Goal: Find specific page/section: Find specific page/section

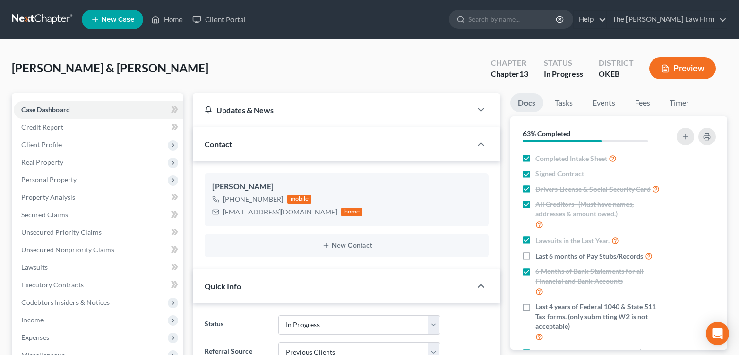
select select "4"
select select "1"
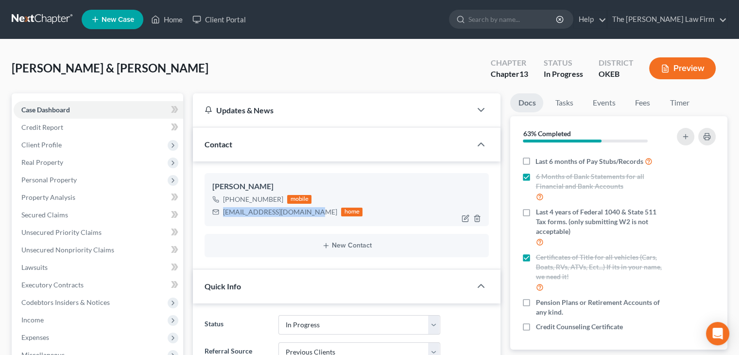
drag, startPoint x: 307, startPoint y: 211, endPoint x: 222, endPoint y: 214, distance: 84.6
click at [222, 214] on div "[EMAIL_ADDRESS][DOMAIN_NAME] home" at bounding box center [287, 211] width 150 height 13
copy div "[EMAIL_ADDRESS][DOMAIN_NAME]"
click at [557, 20] on input "search" at bounding box center [512, 19] width 89 height 18
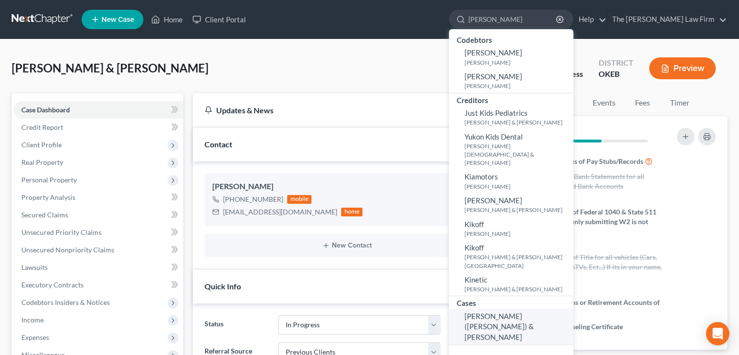
type input "[PERSON_NAME]"
click at [534, 311] on span "[PERSON_NAME] ([PERSON_NAME]) & [PERSON_NAME]" at bounding box center [498, 326] width 69 height 30
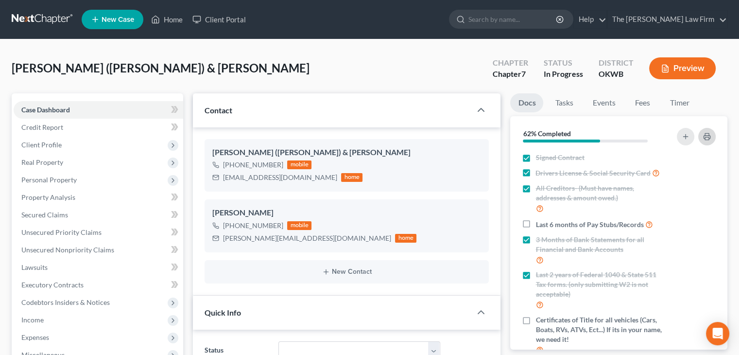
click at [709, 136] on icon "button" at bounding box center [707, 137] width 8 height 8
drag, startPoint x: 311, startPoint y: 238, endPoint x: 222, endPoint y: 241, distance: 89.0
click at [222, 241] on div "[PERSON_NAME][EMAIL_ADDRESS][DOMAIN_NAME] home" at bounding box center [314, 238] width 204 height 13
copy div "[PERSON_NAME][EMAIL_ADDRESS][DOMAIN_NAME]"
drag, startPoint x: 301, startPoint y: 177, endPoint x: 218, endPoint y: 182, distance: 83.2
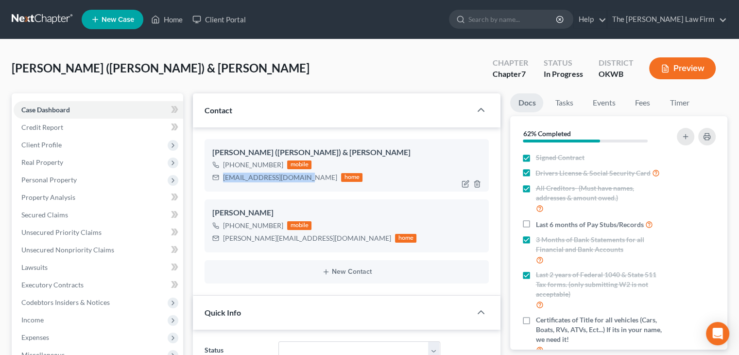
click at [218, 182] on div "[EMAIL_ADDRESS][DOMAIN_NAME] home" at bounding box center [287, 177] width 150 height 13
click at [240, 179] on div "[EMAIL_ADDRESS][DOMAIN_NAME]" at bounding box center [280, 177] width 114 height 10
drag, startPoint x: 301, startPoint y: 177, endPoint x: 222, endPoint y: 178, distance: 78.7
click at [222, 178] on div "[EMAIL_ADDRESS][DOMAIN_NAME] home" at bounding box center [287, 177] width 150 height 13
click at [241, 177] on div "[EMAIL_ADDRESS][DOMAIN_NAME]" at bounding box center [280, 177] width 114 height 10
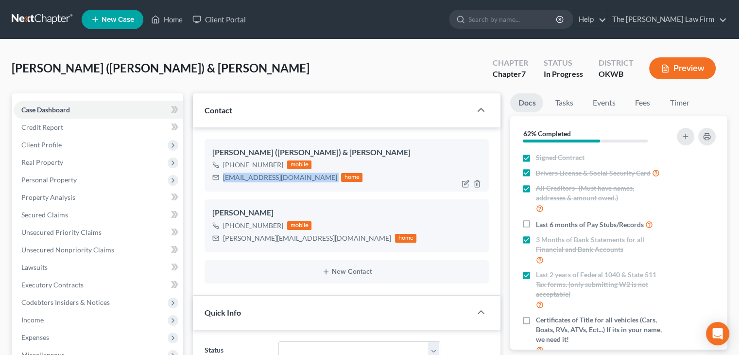
drag, startPoint x: 222, startPoint y: 178, endPoint x: 305, endPoint y: 179, distance: 82.6
click at [305, 179] on div "[EMAIL_ADDRESS][DOMAIN_NAME] home" at bounding box center [287, 177] width 150 height 13
copy div "[EMAIL_ADDRESS][DOMAIN_NAME]"
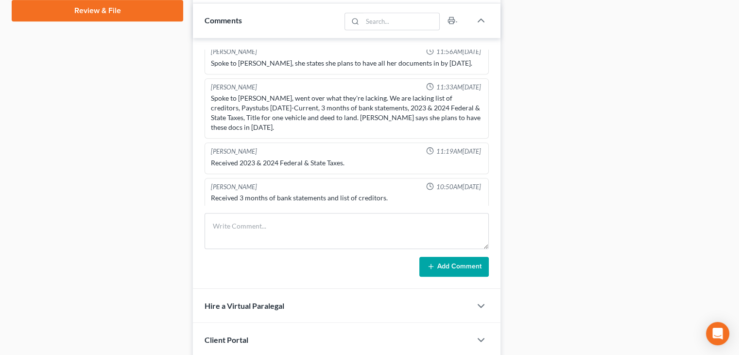
scroll to position [456, 0]
